Goal: Find specific page/section: Find specific page/section

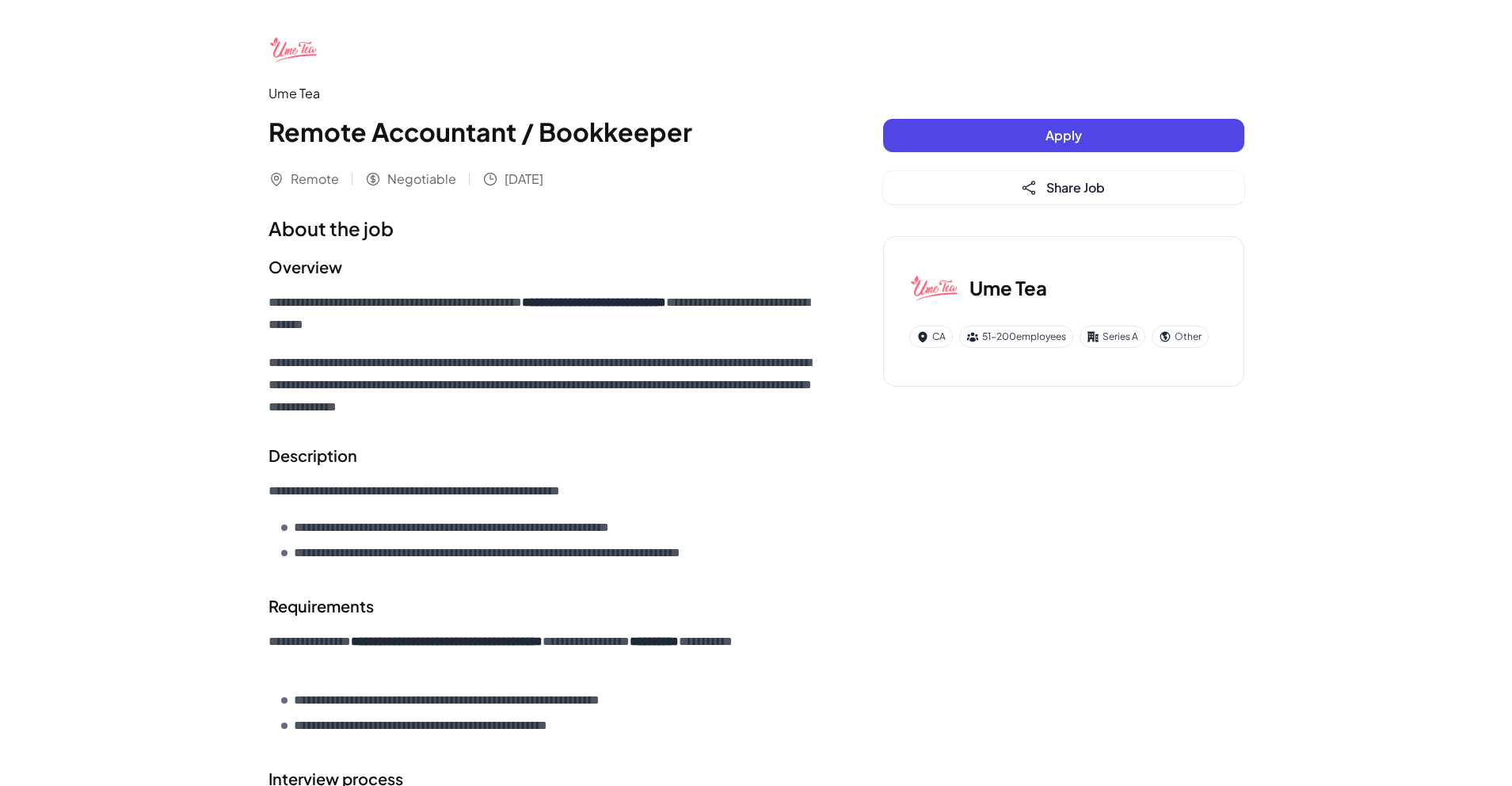
scroll to position [2, 0]
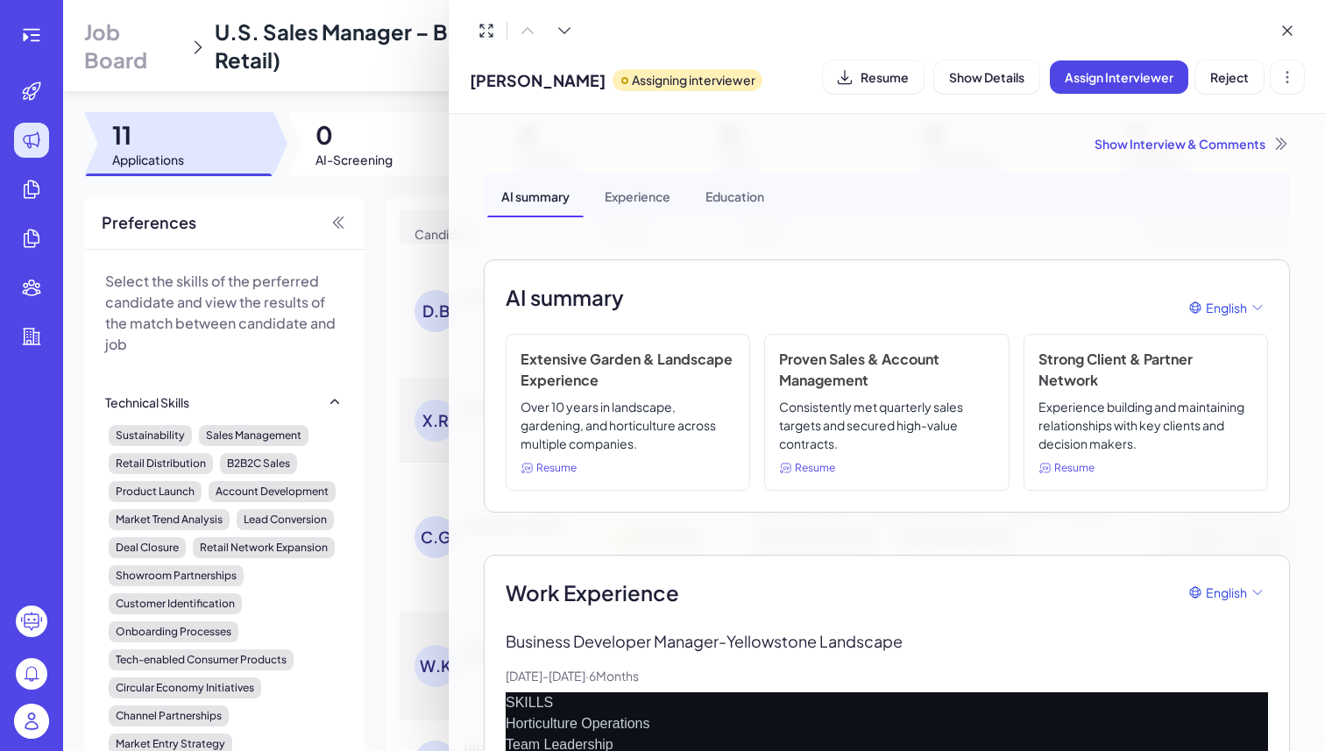
click at [23, 727] on div at bounding box center [662, 375] width 1325 height 751
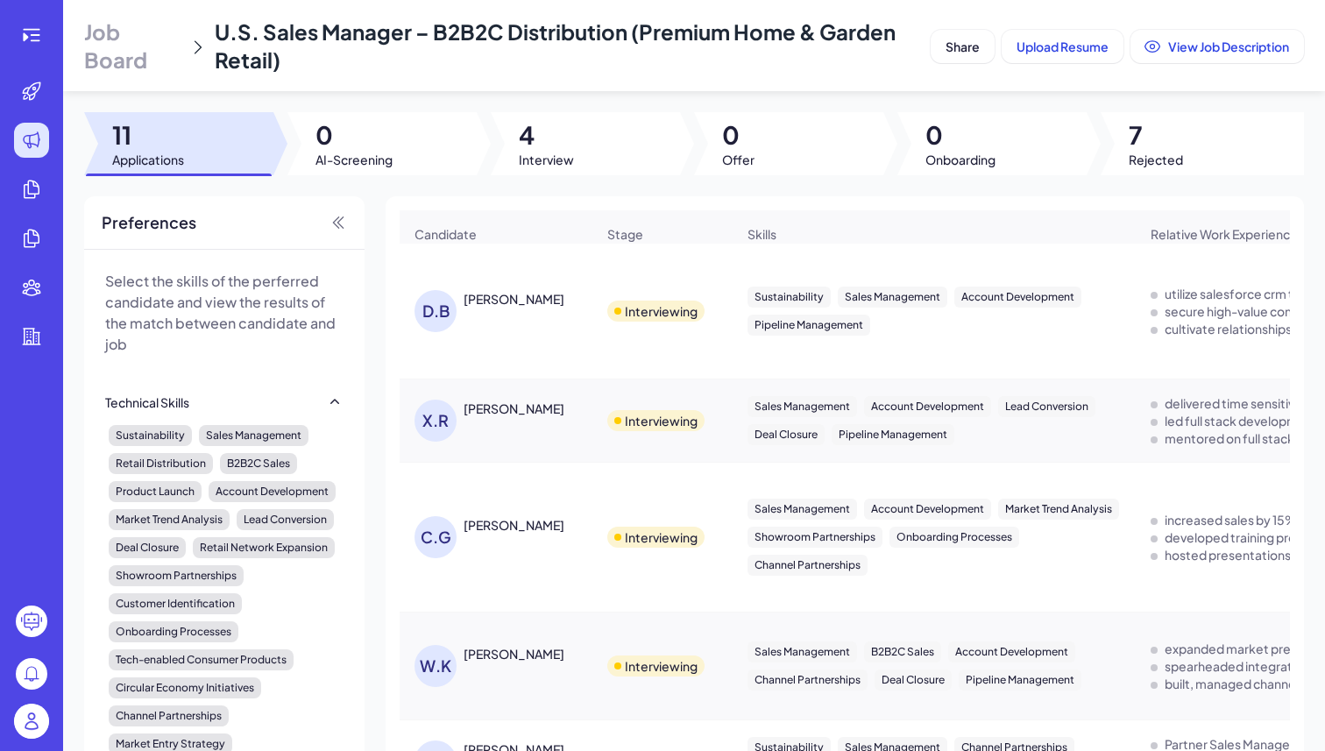
click at [23, 727] on img at bounding box center [31, 721] width 35 height 35
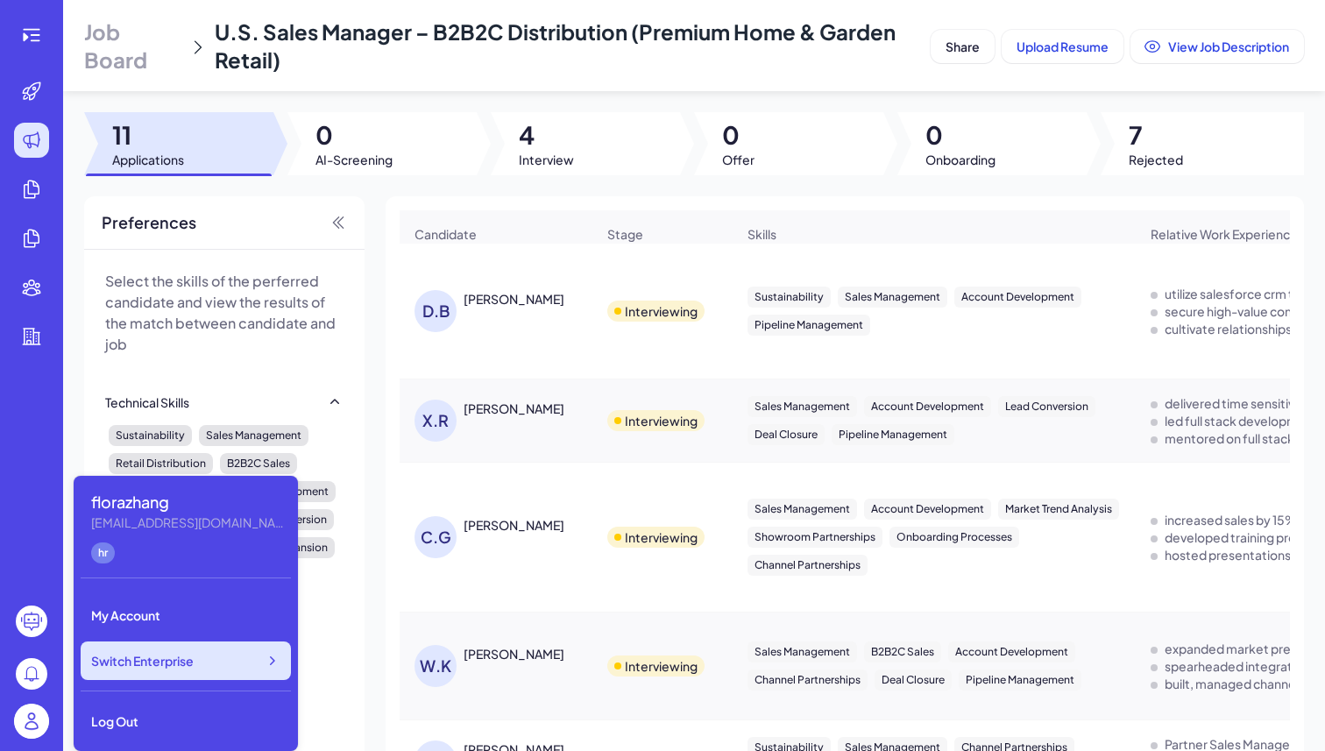
click at [189, 657] on span "Switch Enterprise" at bounding box center [142, 661] width 103 height 18
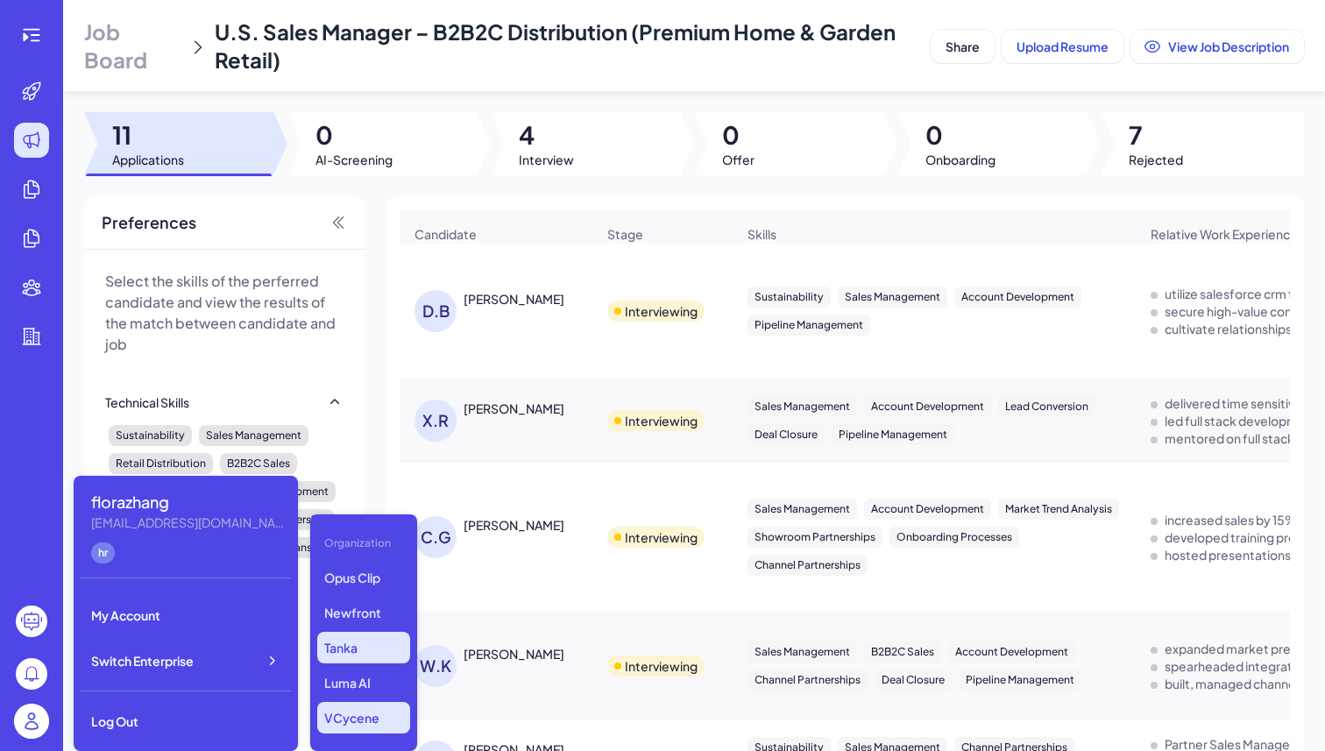
click at [344, 644] on p "Tanka" at bounding box center [363, 648] width 93 height 32
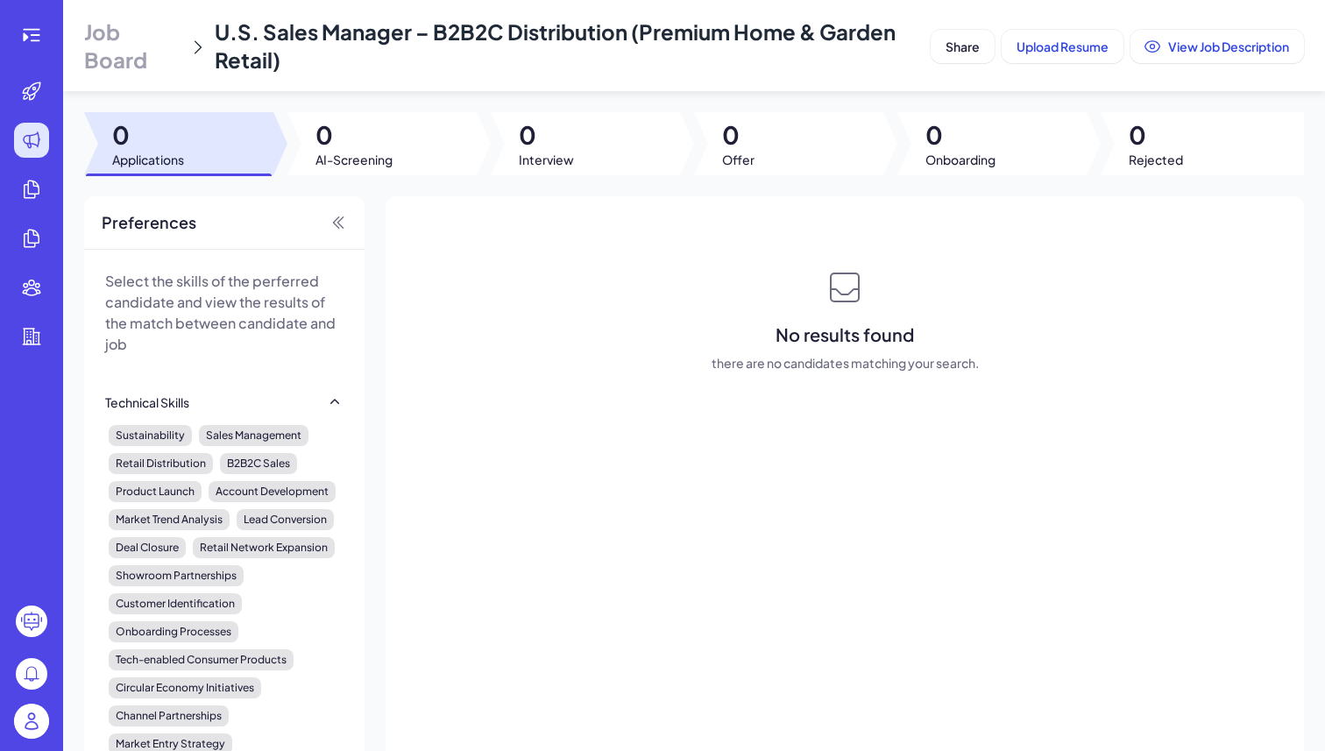
click at [161, 88] on header "Job Board U.S. Sales Manager – B2B2C Distribution (Premium Home & Garden Retail…" at bounding box center [694, 45] width 1262 height 91
click at [145, 54] on span "Job Board" at bounding box center [132, 46] width 97 height 56
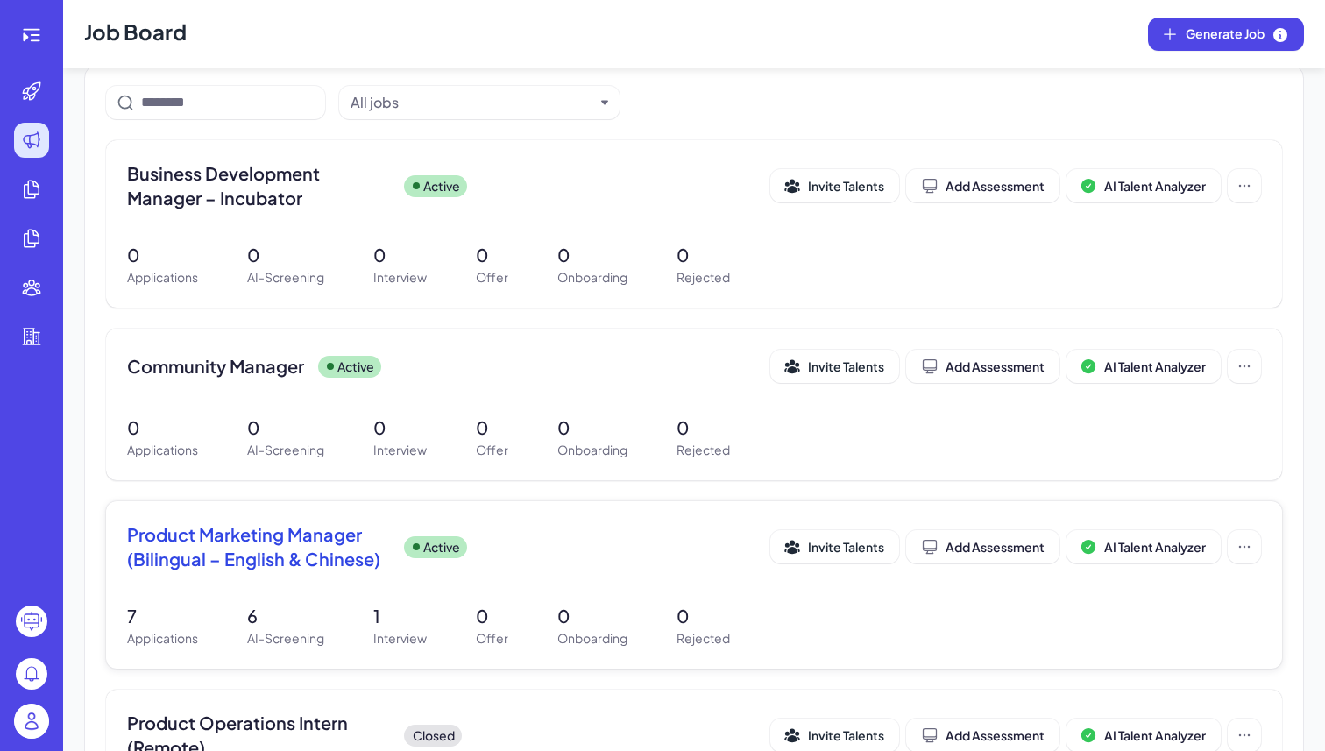
scroll to position [154, 0]
